Goal: Navigation & Orientation: Find specific page/section

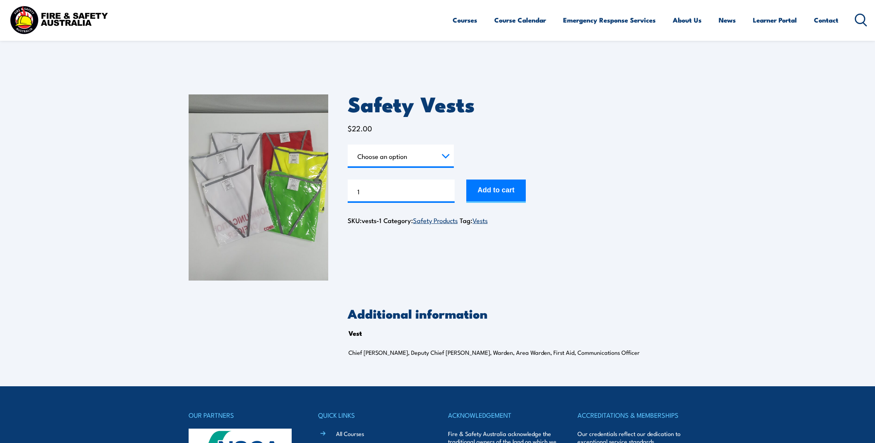
click at [440, 221] on link "Safety Products" at bounding box center [435, 219] width 45 height 9
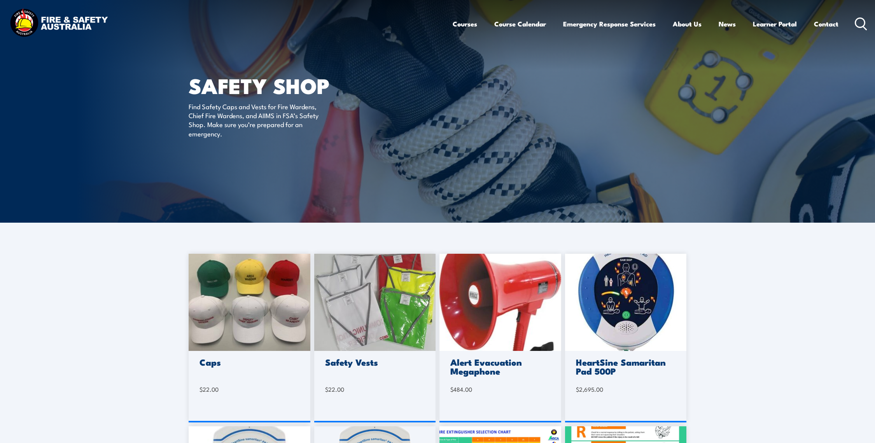
click at [371, 323] on img at bounding box center [375, 302] width 122 height 97
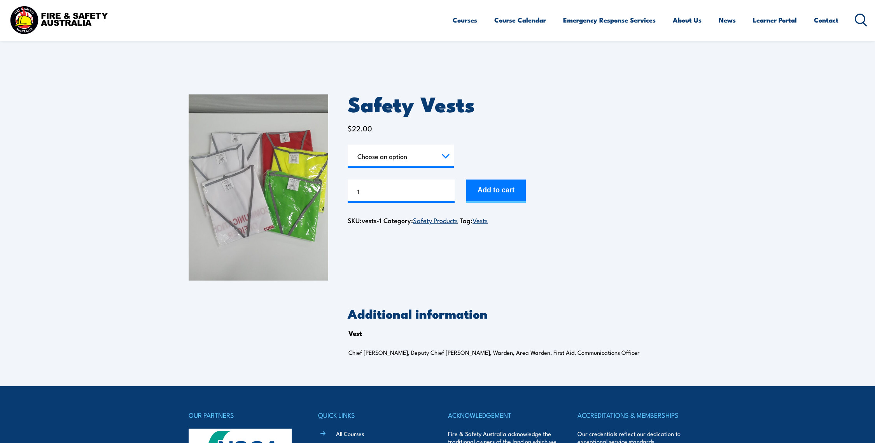
click at [484, 223] on link "Vests" at bounding box center [479, 219] width 15 height 9
